Goal: Task Accomplishment & Management: Complete application form

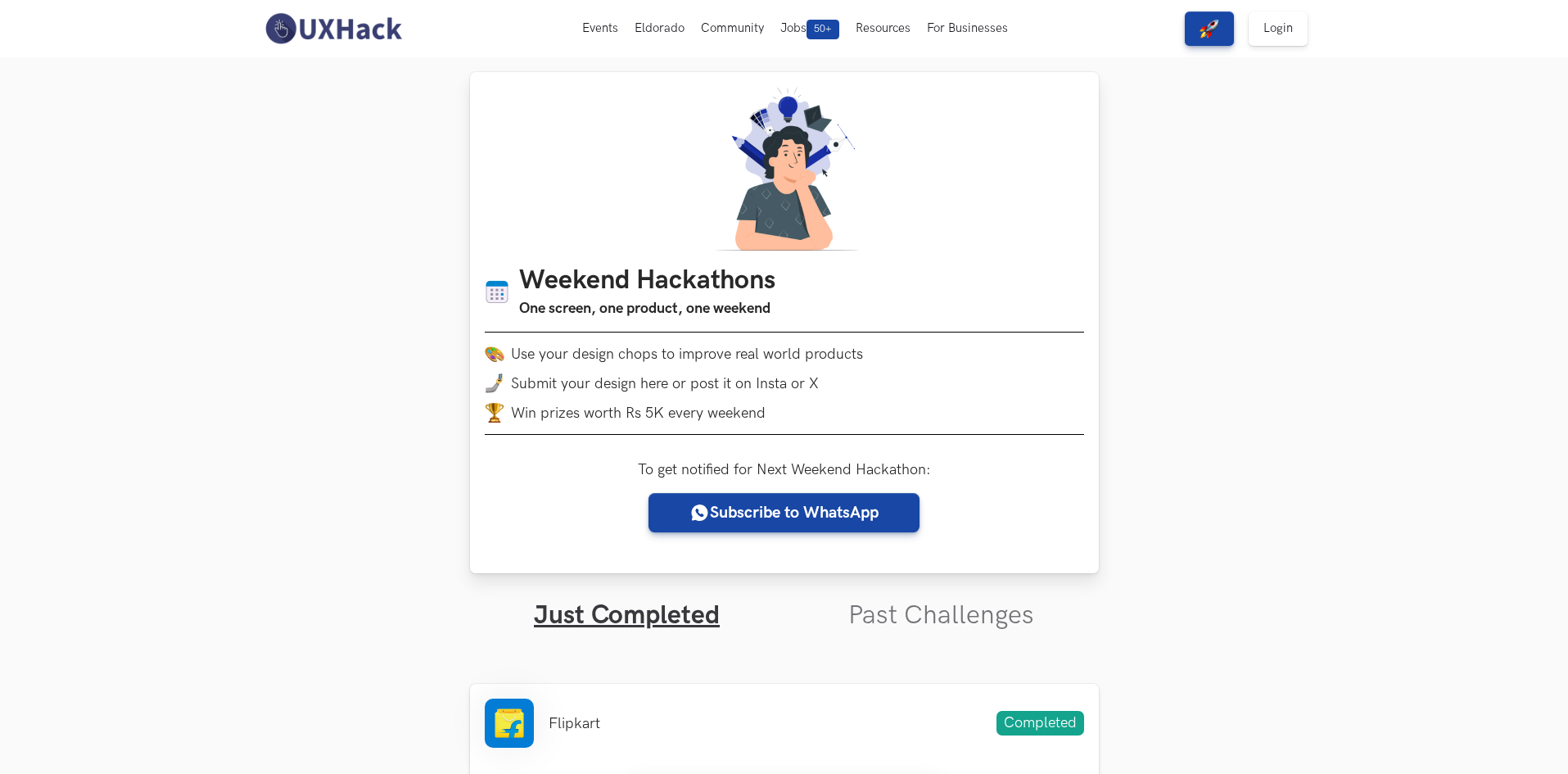
click at [681, 383] on span "Submit your design here or post it on Insta or X" at bounding box center [665, 383] width 308 height 17
drag, startPoint x: 617, startPoint y: 383, endPoint x: 767, endPoint y: 380, distance: 150.0
click at [767, 380] on span "Submit your design here or post it on Insta or X" at bounding box center [665, 383] width 308 height 17
click at [855, 373] on li "Submit your design here or post it on Insta or X" at bounding box center [784, 383] width 600 height 20
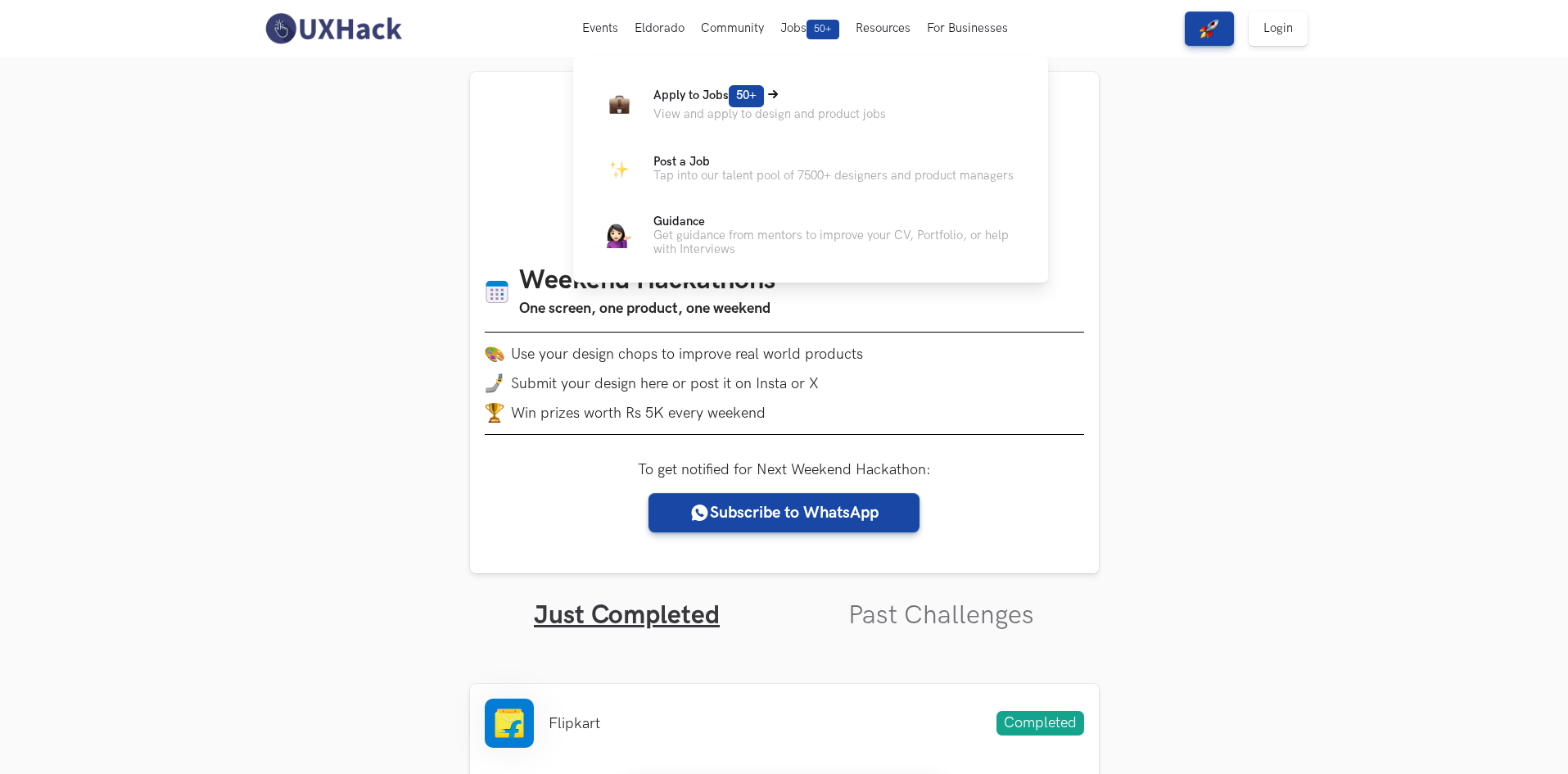
click at [700, 98] on span "Apply to Jobs 50+" at bounding box center [709, 96] width 110 height 14
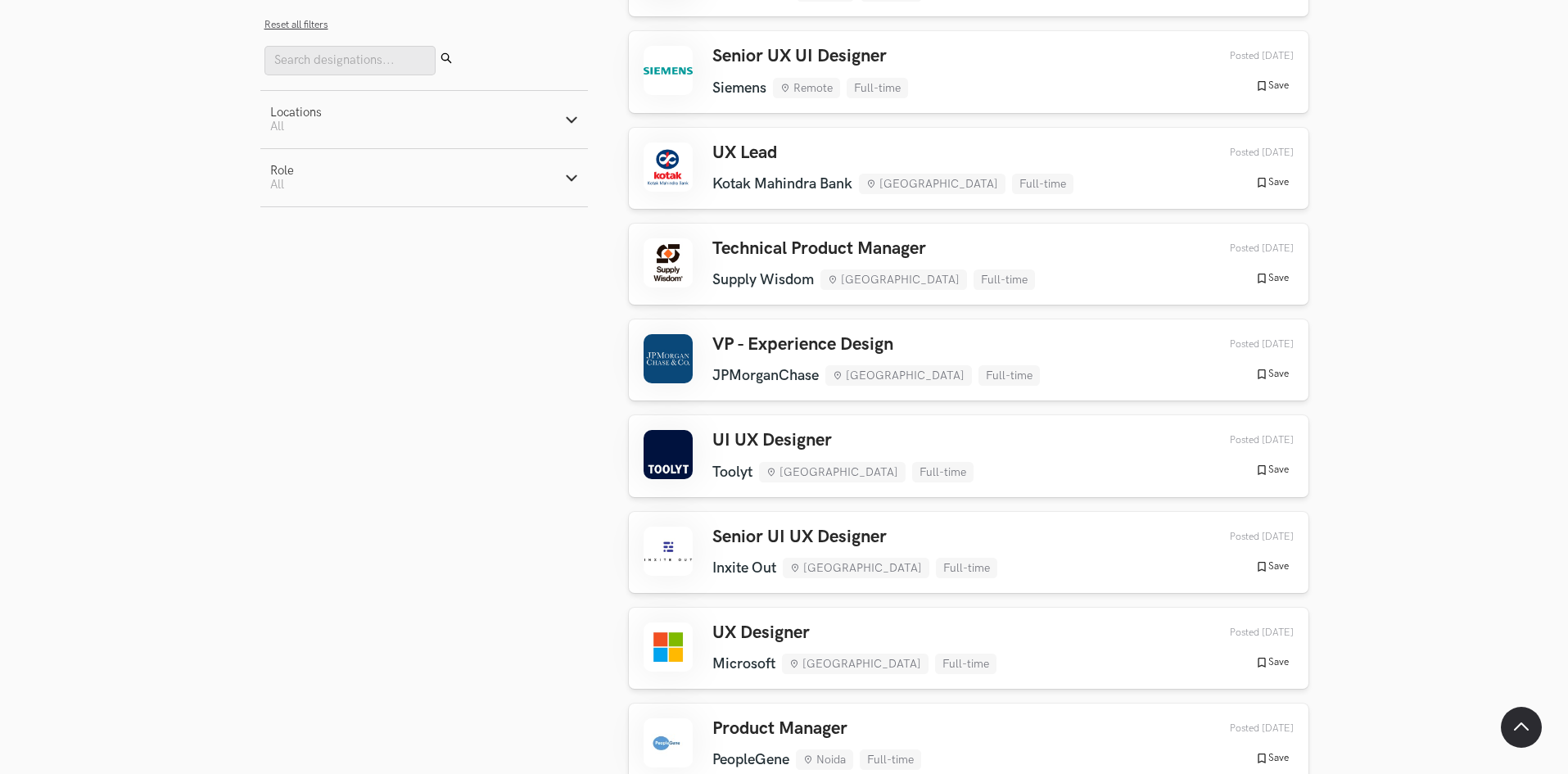
scroll to position [328, 0]
